Goal: Find specific page/section: Find specific page/section

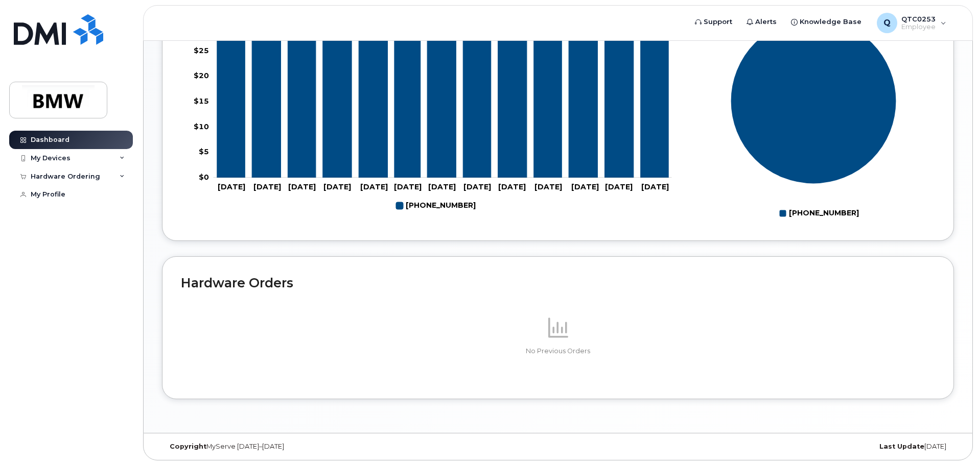
scroll to position [449, 0]
drag, startPoint x: 922, startPoint y: 381, endPoint x: 100, endPoint y: 246, distance: 832.8
drag, startPoint x: 100, startPoint y: 246, endPoint x: 109, endPoint y: 154, distance: 93.0
click at [109, 154] on div "My Devices" at bounding box center [71, 158] width 124 height 18
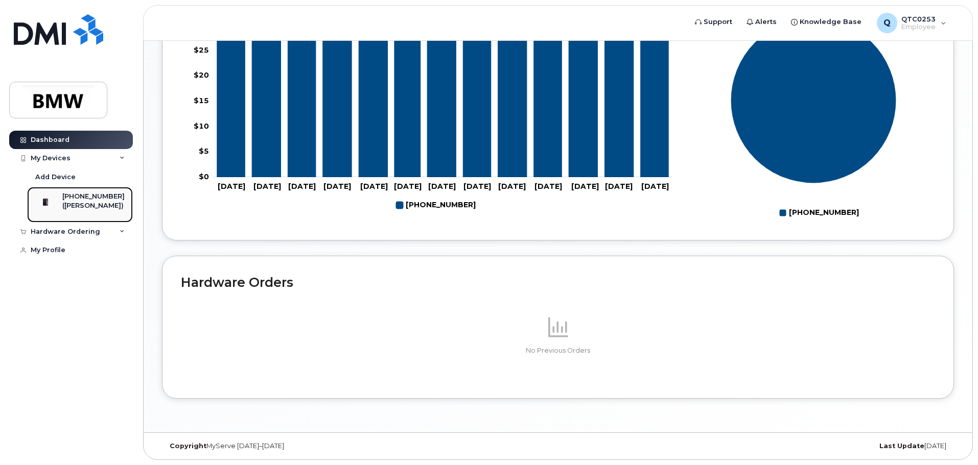
click at [109, 209] on div "([PERSON_NAME])" at bounding box center [93, 205] width 62 height 9
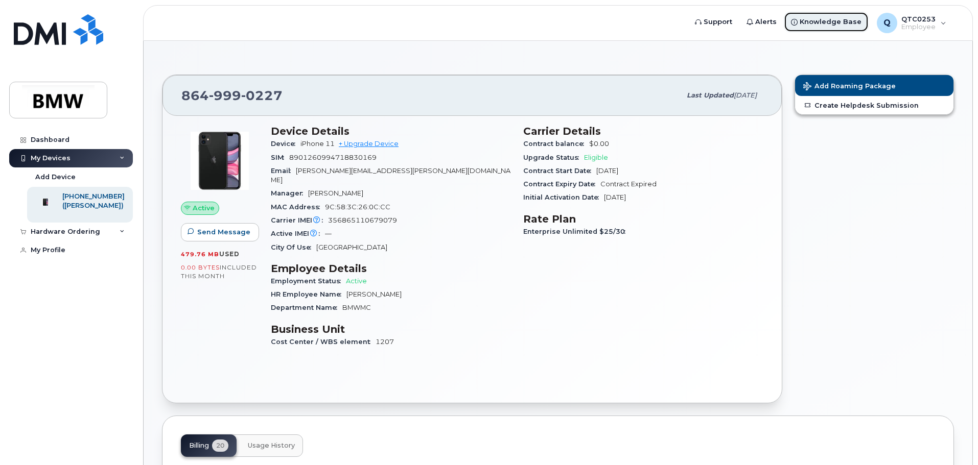
click at [823, 23] on span "Knowledge Base" at bounding box center [830, 22] width 62 height 10
